Goal: Find specific page/section: Find specific page/section

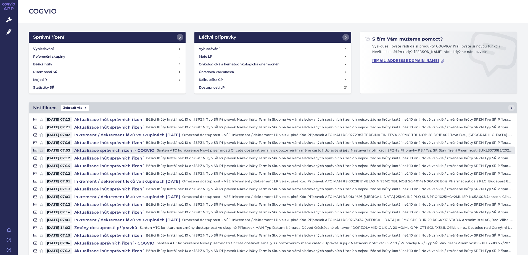
click at [122, 151] on h4 "Aktualizace správních řízení - COGVIO" at bounding box center [114, 151] width 85 height 6
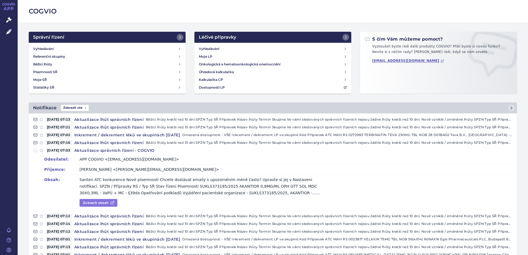
click at [100, 204] on link "Zobrazit obsah" at bounding box center [98, 203] width 38 height 8
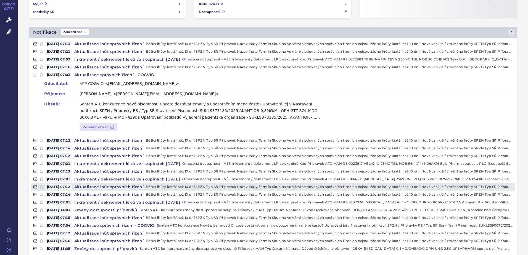
scroll to position [83, 0]
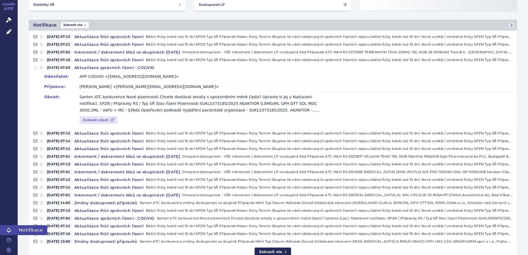
click at [9, 231] on icon at bounding box center [9, 230] width 4 height 4
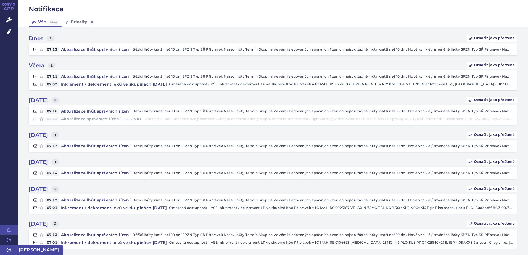
click at [11, 250] on icon at bounding box center [9, 250] width 4 height 4
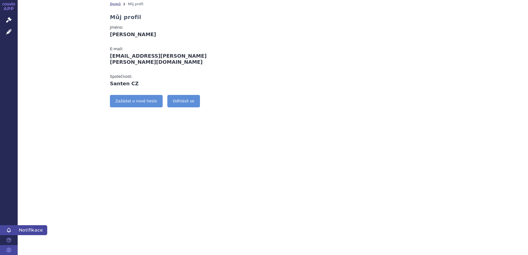
click at [12, 232] on link "Notifikace" at bounding box center [9, 230] width 18 height 10
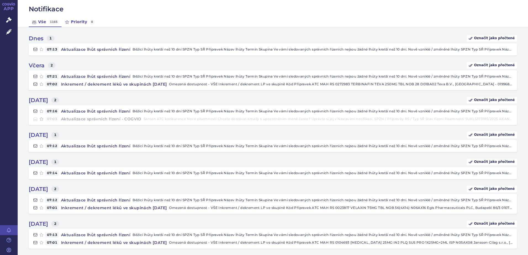
click at [69, 24] on link "Priority 0" at bounding box center [79, 22] width 35 height 10
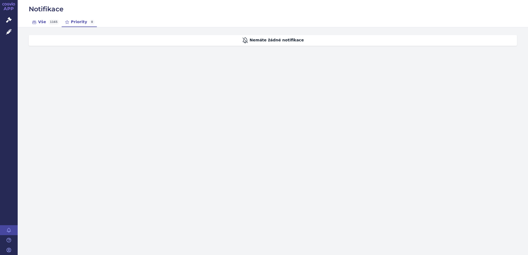
click at [44, 21] on link "Vše 1165" at bounding box center [45, 22] width 33 height 10
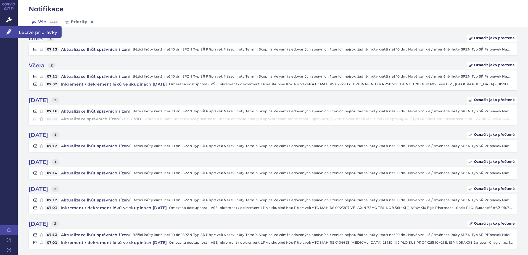
click at [11, 31] on icon at bounding box center [9, 32] width 6 height 6
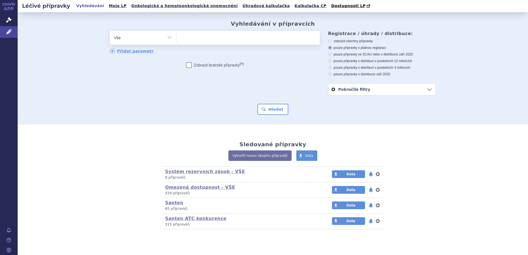
click at [6, 8] on link "APP" at bounding box center [9, 7] width 18 height 14
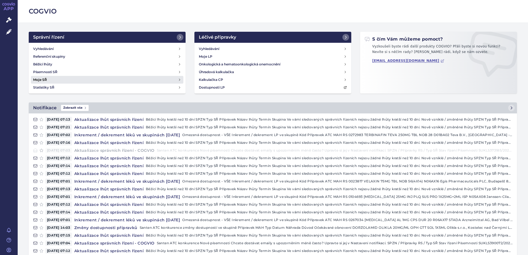
click at [39, 79] on h4 "Moje SŘ" at bounding box center [40, 80] width 14 height 6
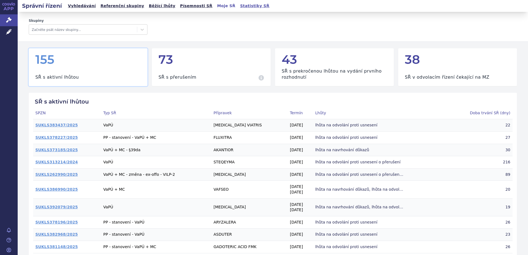
click at [238, 6] on link "Statistiky SŘ" at bounding box center [254, 5] width 33 height 7
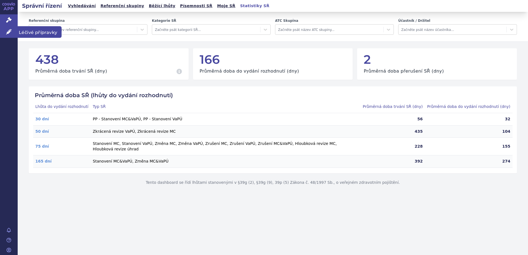
click at [10, 34] on icon at bounding box center [9, 32] width 6 height 6
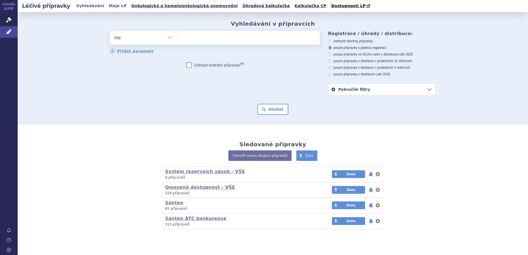
click at [108, 6] on link "Moje LP" at bounding box center [117, 5] width 21 height 7
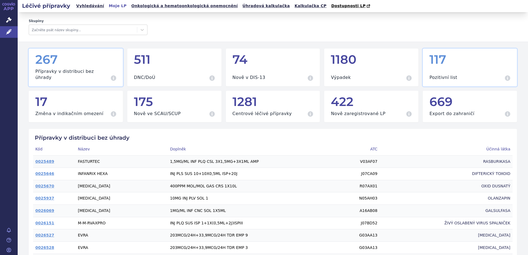
click at [435, 61] on div "117" at bounding box center [469, 59] width 81 height 13
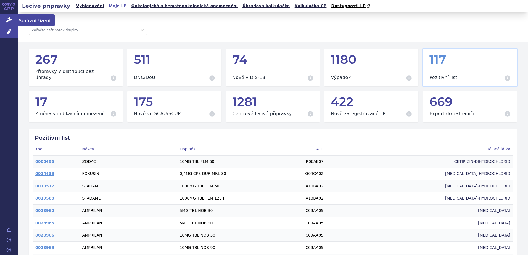
click at [10, 19] on icon at bounding box center [9, 20] width 6 height 6
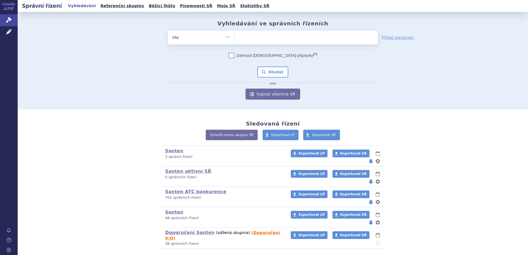
click at [256, 230] on link "(Doporučení V/O)" at bounding box center [222, 235] width 115 height 10
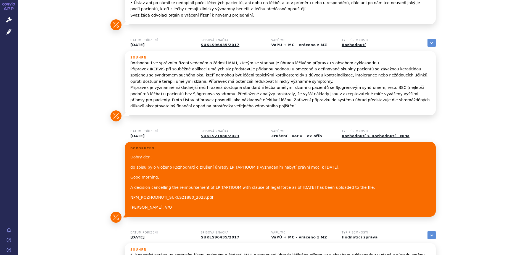
scroll to position [221, 0]
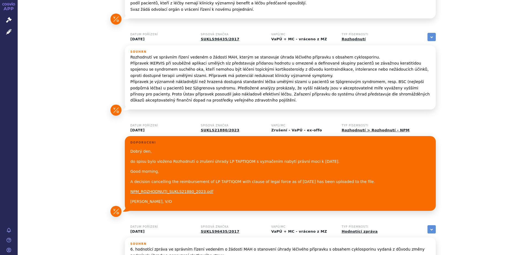
click at [192, 189] on link "NPM_ROZHODNUTI_SUKLS21880_2023.pdf" at bounding box center [171, 191] width 83 height 4
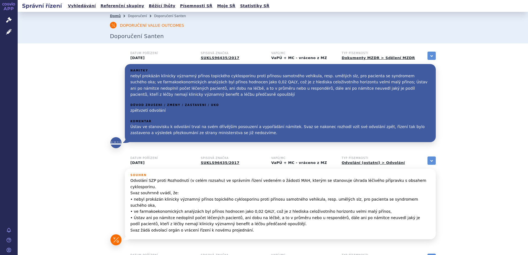
click at [115, 15] on link "Domů" at bounding box center [115, 16] width 11 height 4
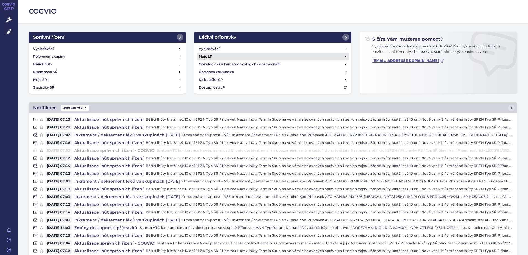
click at [206, 56] on h4 "Moje LP" at bounding box center [206, 57] width 14 height 6
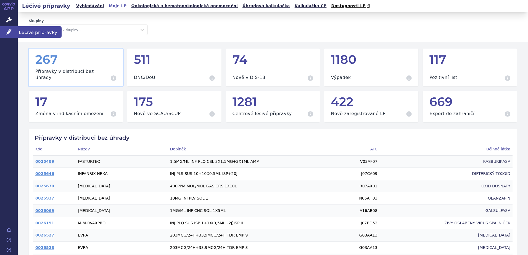
click at [9, 32] on icon at bounding box center [9, 32] width 6 height 6
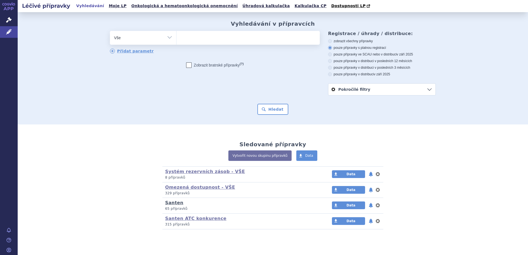
click at [172, 204] on link "Santen" at bounding box center [174, 202] width 18 height 5
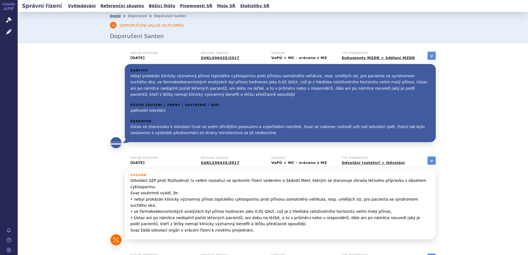
click at [115, 16] on link "Domů" at bounding box center [115, 16] width 11 height 4
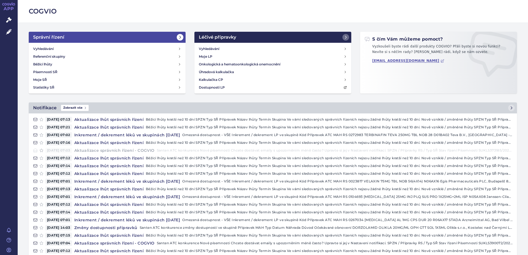
click at [179, 37] on icon at bounding box center [179, 37] width 1 height 2
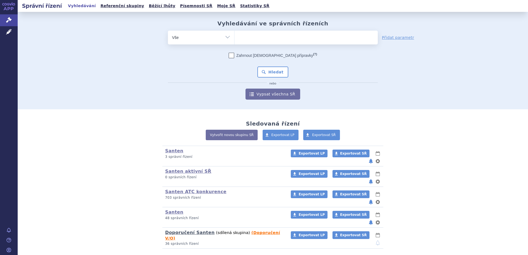
click at [176, 230] on link "Doporučení Santen" at bounding box center [189, 232] width 49 height 5
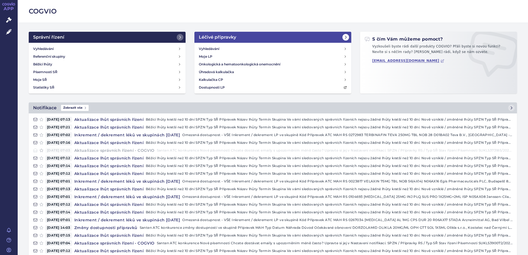
click at [343, 37] on icon at bounding box center [345, 37] width 4 height 4
